Goal: Check status: Verify the current state of an ongoing process or item

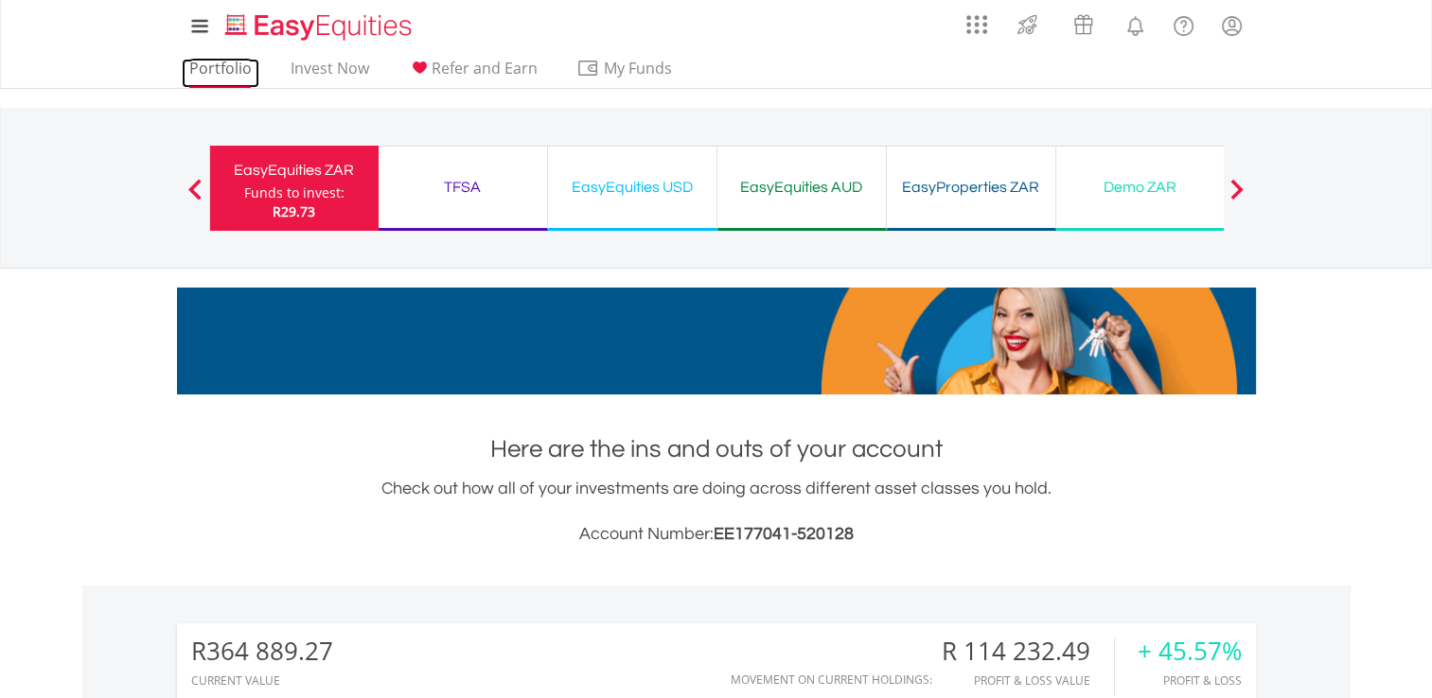
click at [240, 65] on link "Portfolio" at bounding box center [221, 73] width 78 height 29
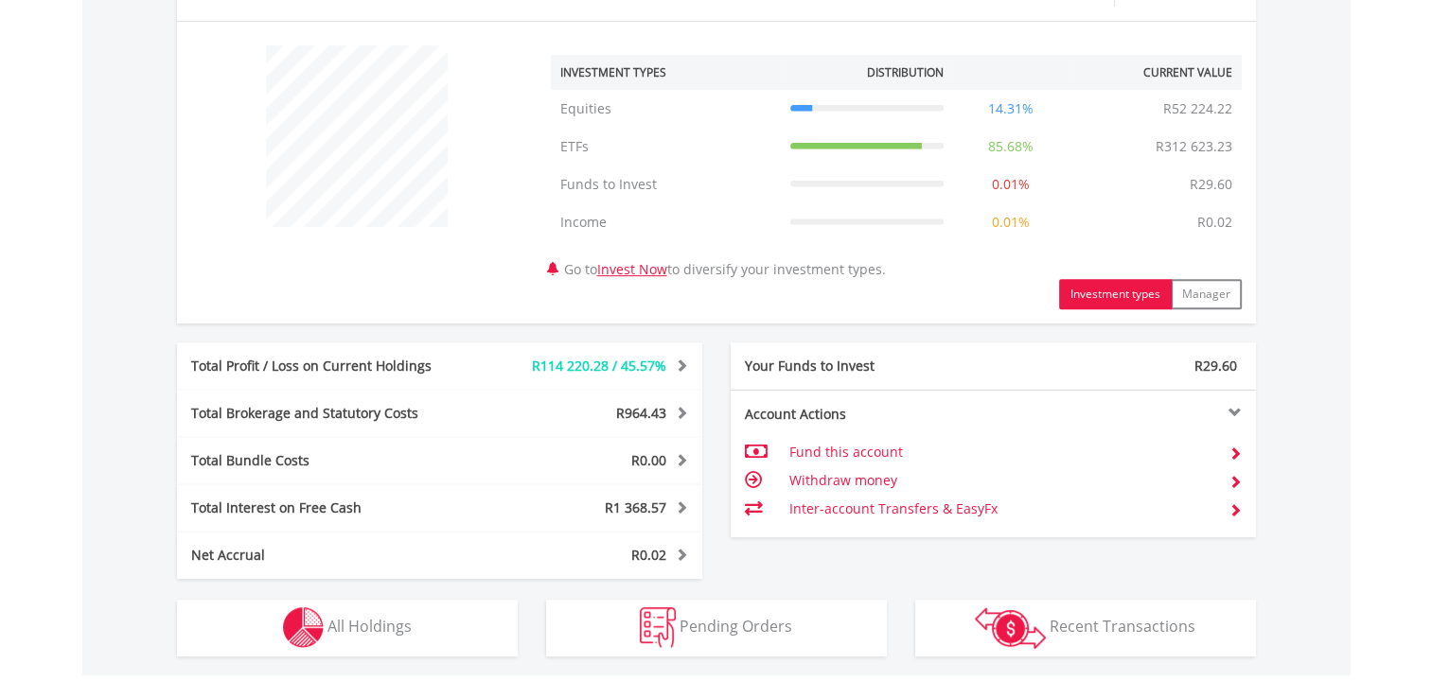
scroll to position [848, 0]
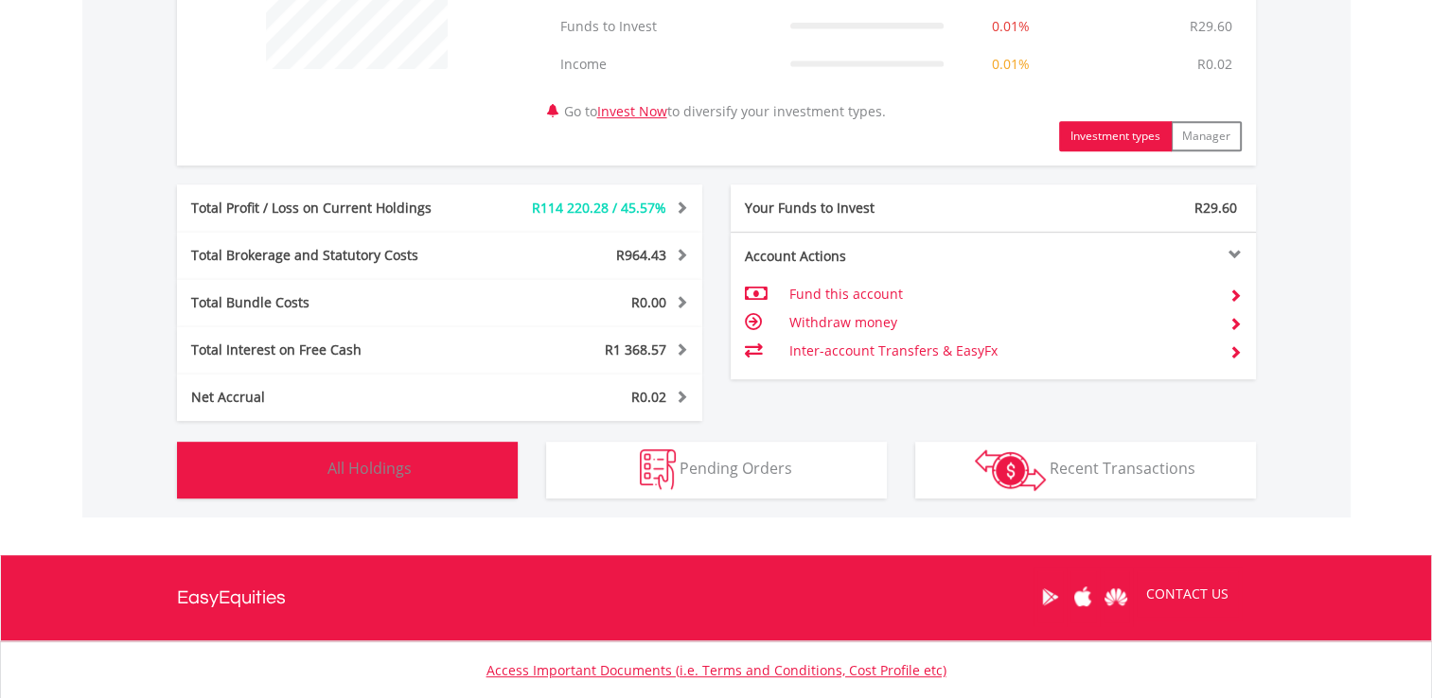
click at [459, 472] on button "Holdings All Holdings" at bounding box center [347, 470] width 341 height 57
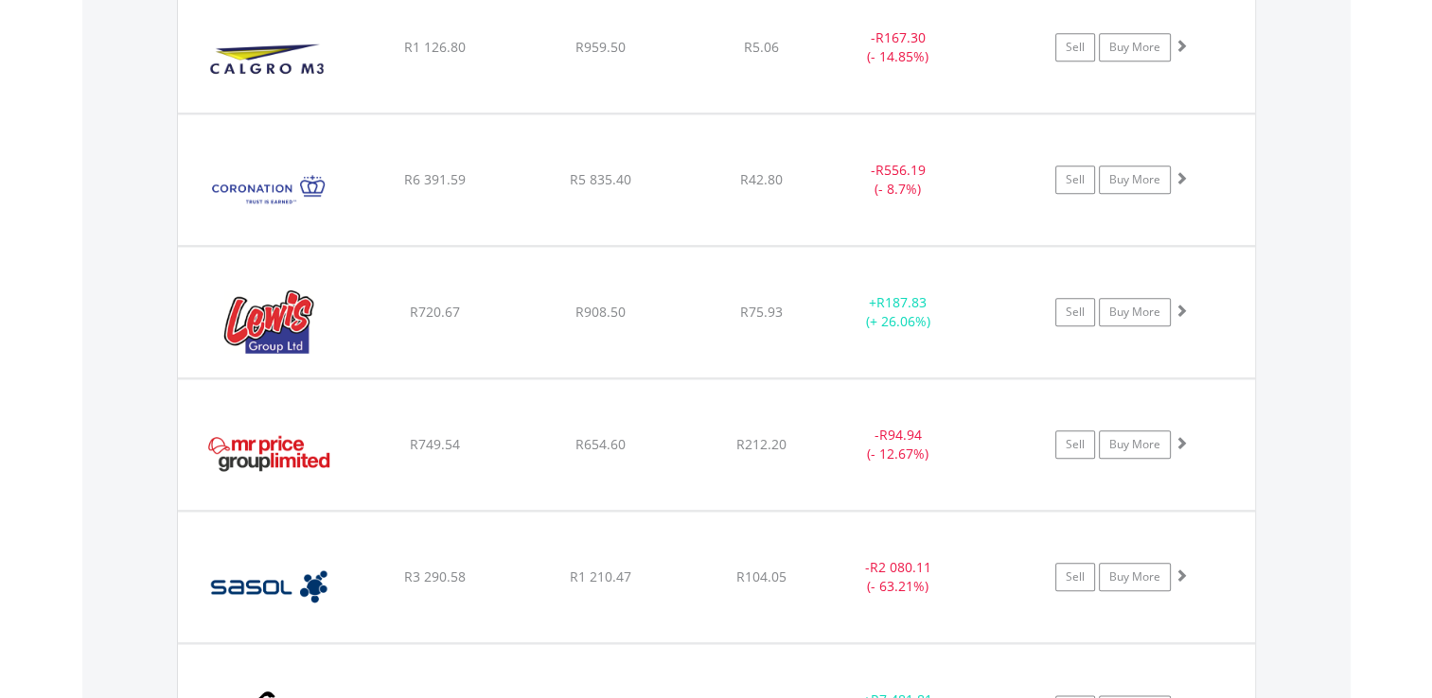
scroll to position [2018, 0]
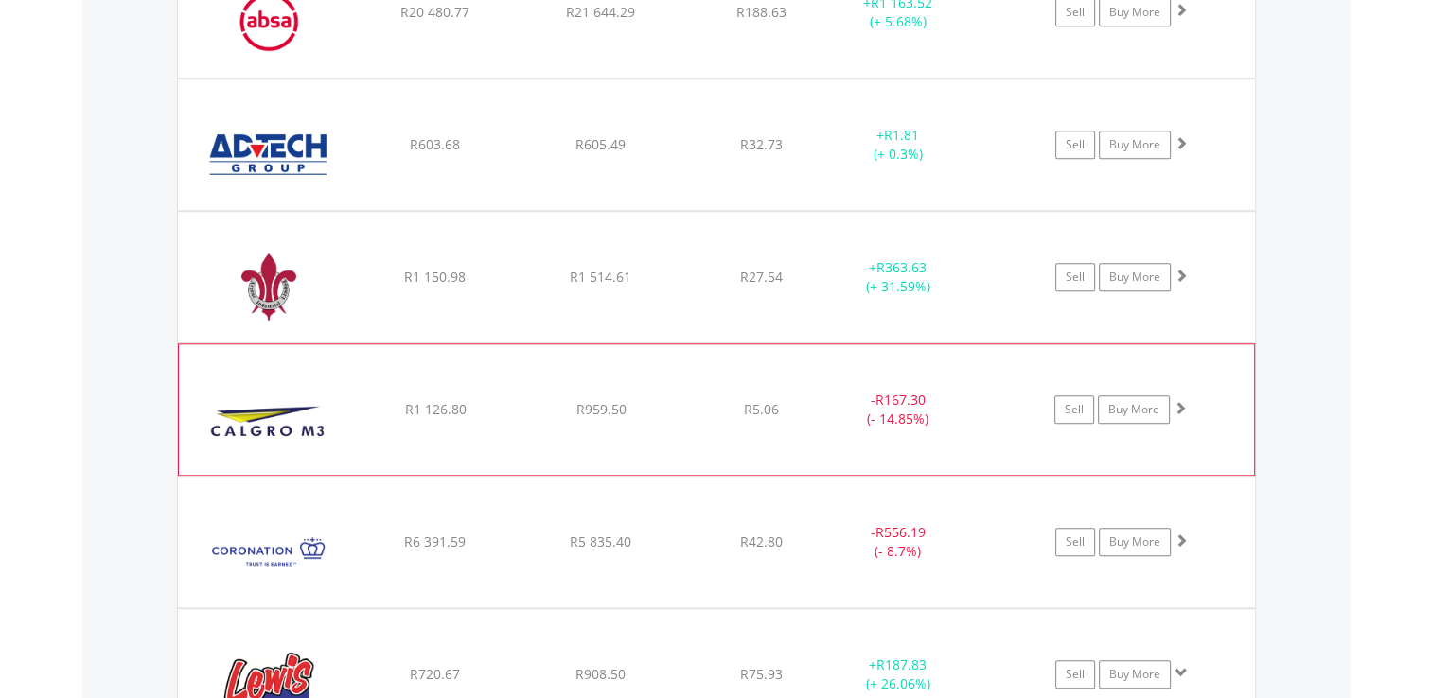
scroll to position [1690, 0]
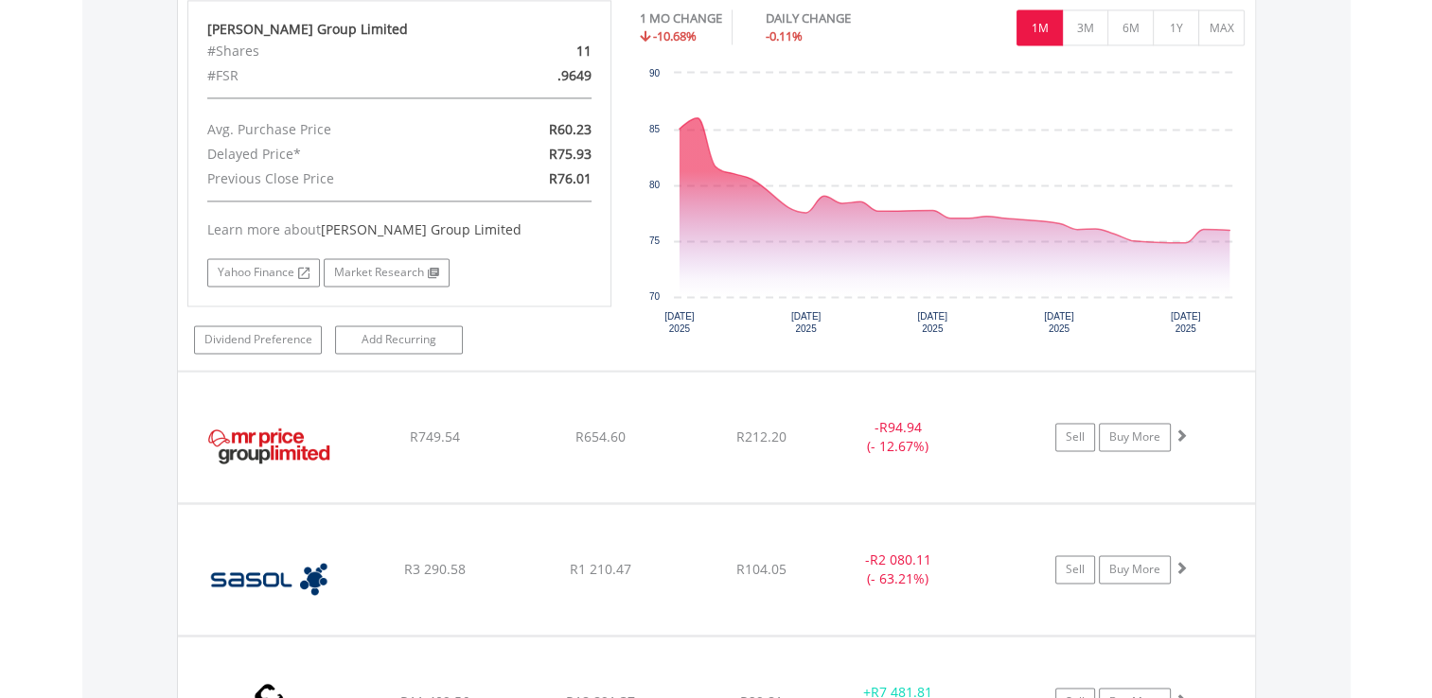
scroll to position [2830, 0]
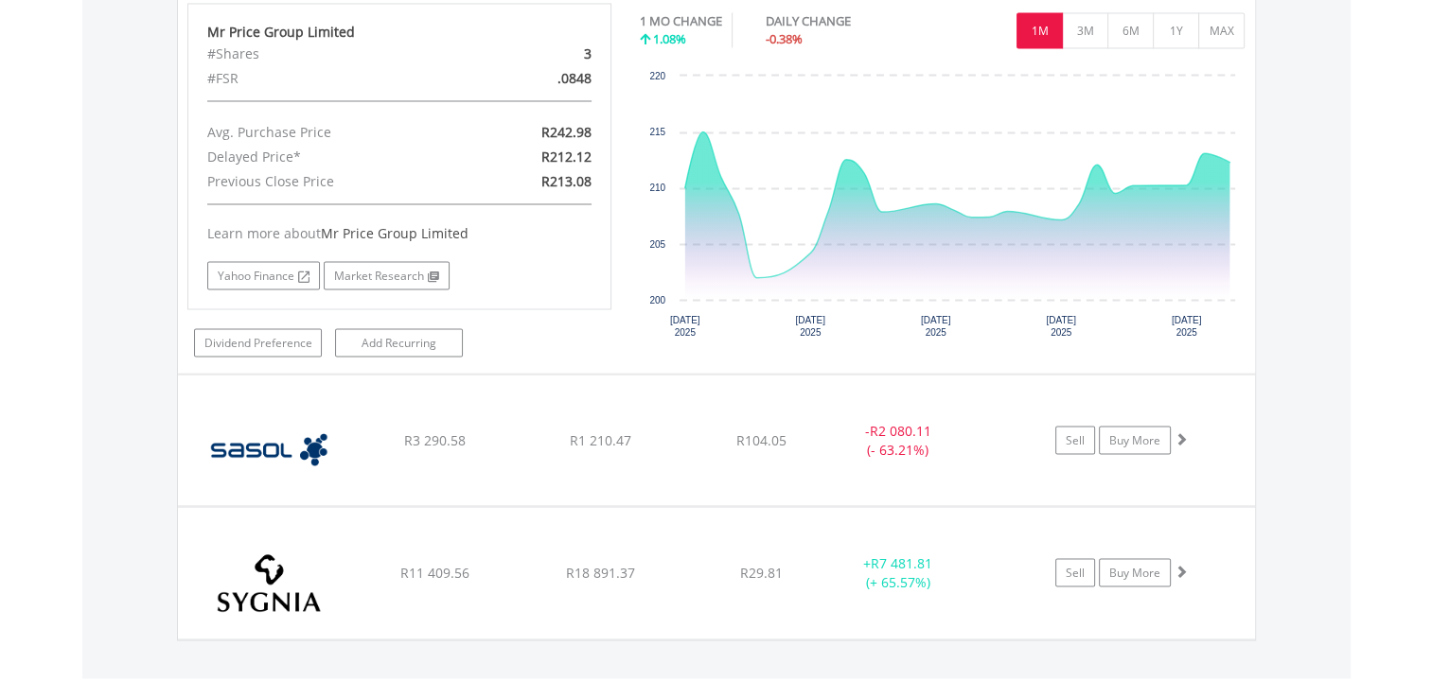
scroll to position [3347, 0]
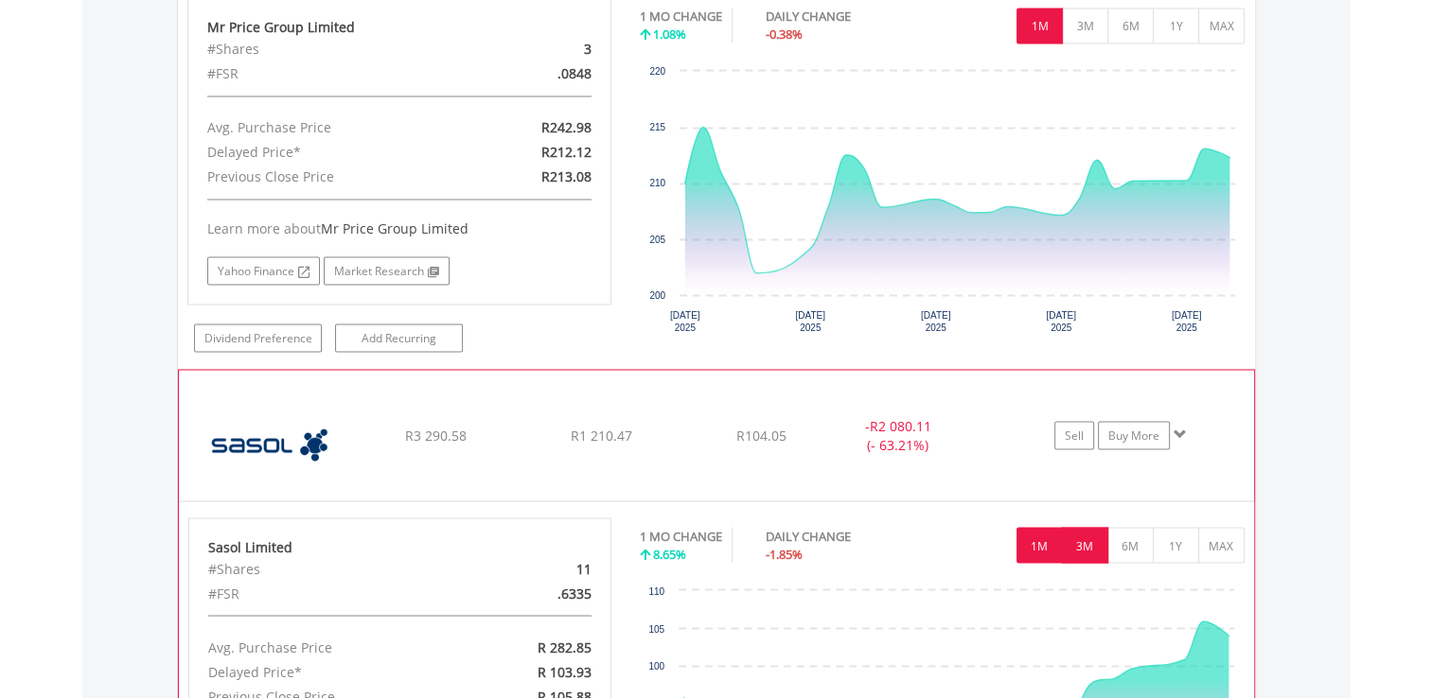
click at [1085, 533] on button "3M" at bounding box center [1085, 545] width 46 height 36
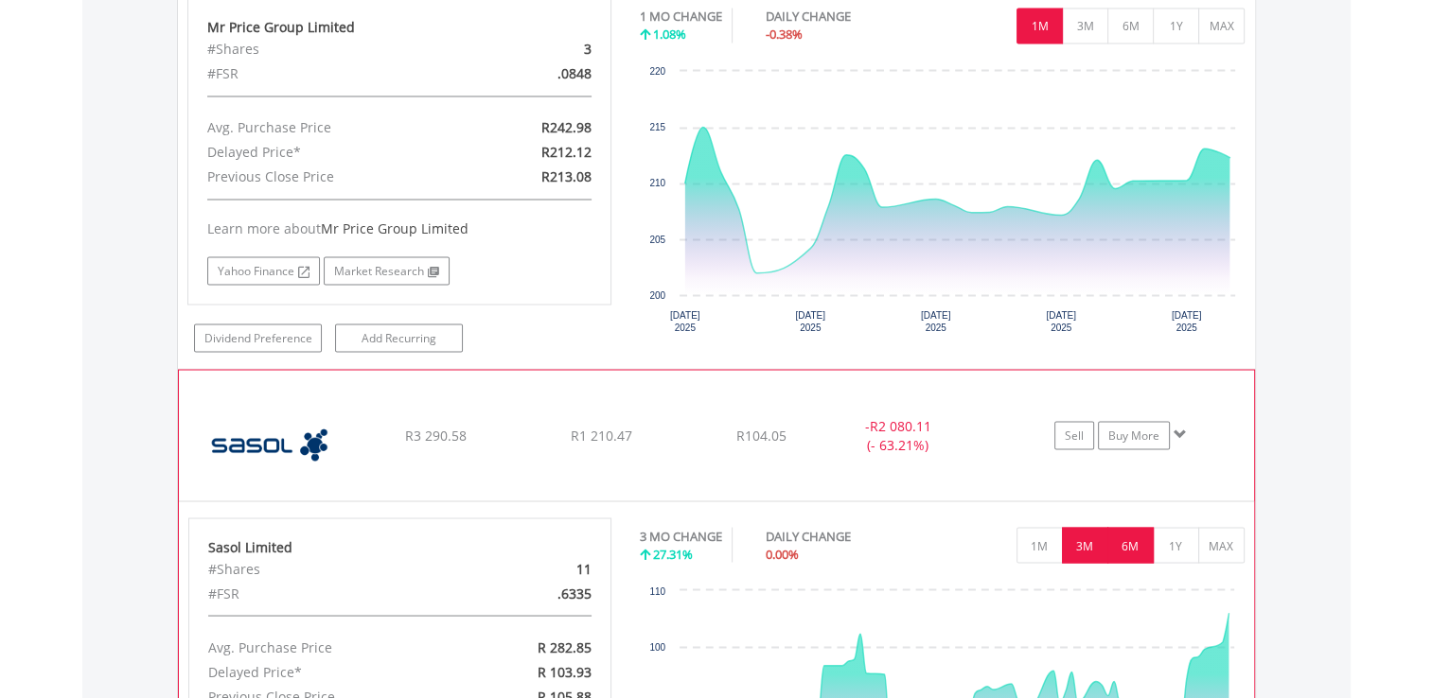
click at [1139, 531] on button "6M" at bounding box center [1130, 545] width 46 height 36
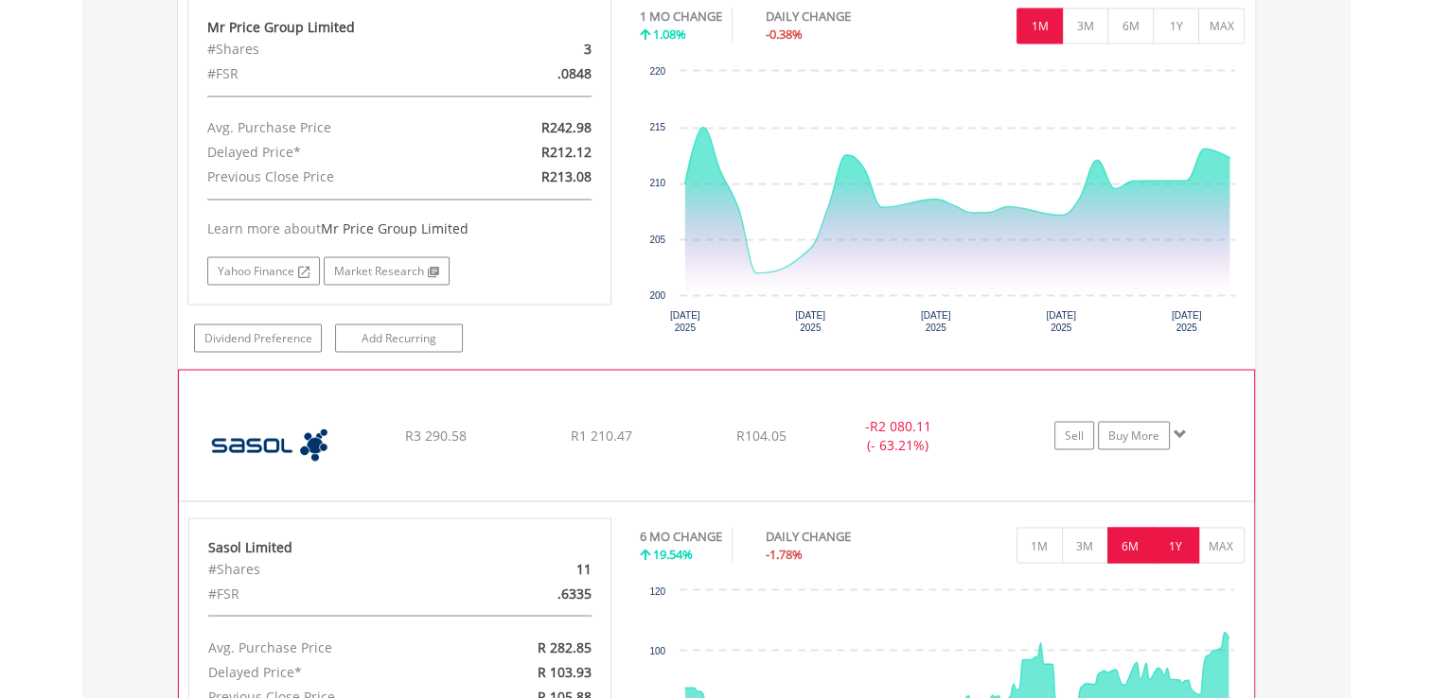
click at [1169, 532] on button "1Y" at bounding box center [1175, 545] width 46 height 36
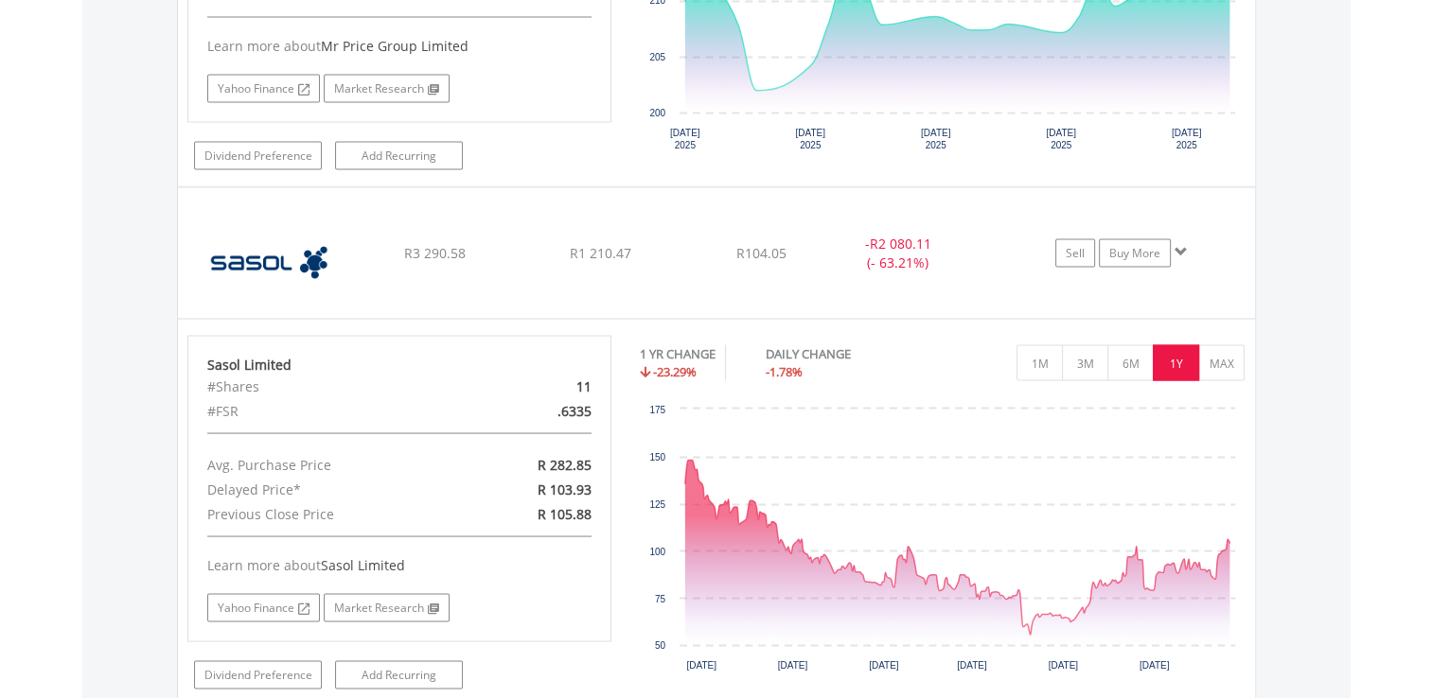
scroll to position [3573, 0]
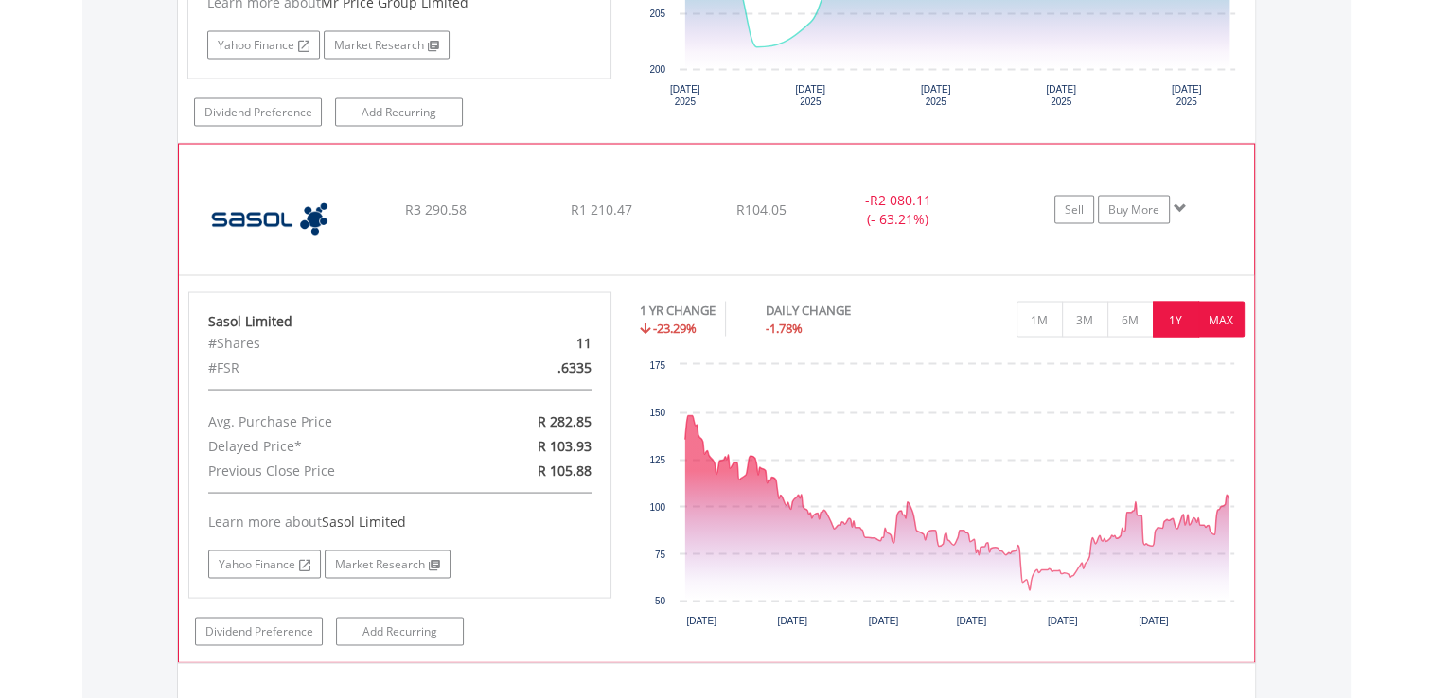
click at [1212, 304] on button "MAX" at bounding box center [1221, 319] width 46 height 36
